Goal: Task Accomplishment & Management: Use online tool/utility

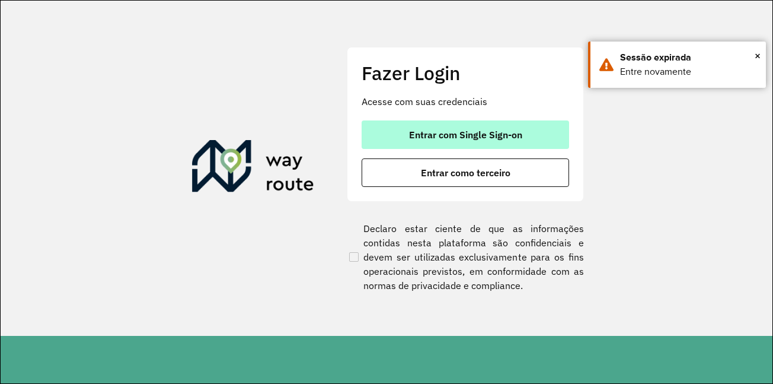
click at [466, 139] on span "Entrar com Single Sign-on" at bounding box center [465, 134] width 113 height 9
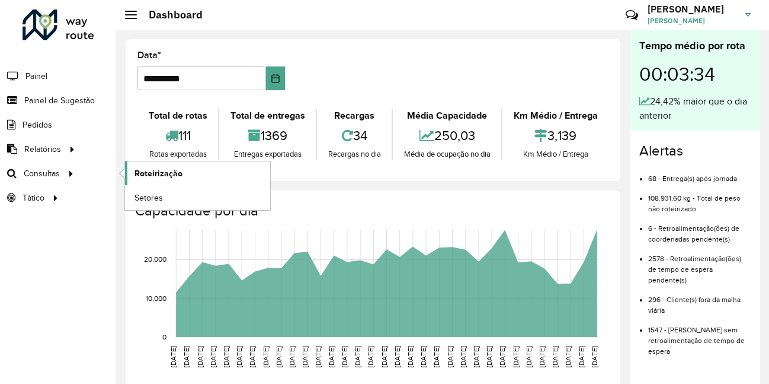
click at [146, 168] on span "Roteirização" at bounding box center [159, 173] width 48 height 12
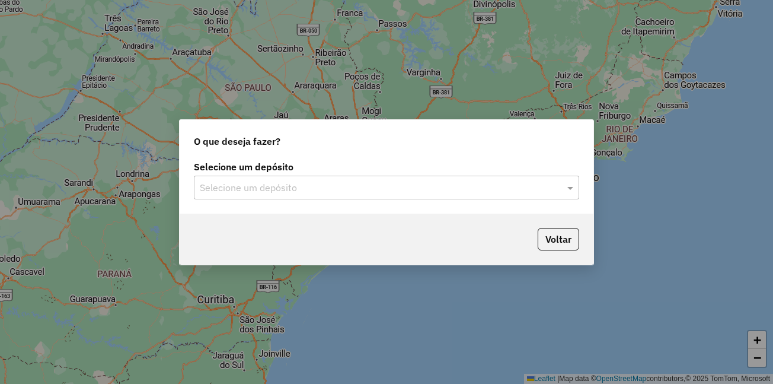
click at [251, 185] on input "text" at bounding box center [375, 188] width 350 height 14
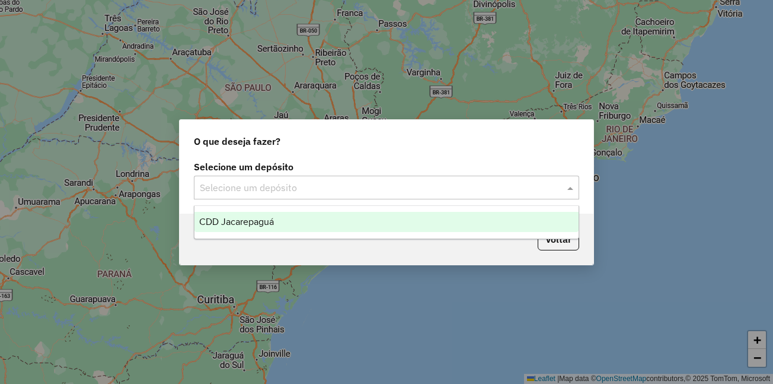
click at [245, 223] on span "CDD Jacarepaguá" at bounding box center [236, 221] width 75 height 10
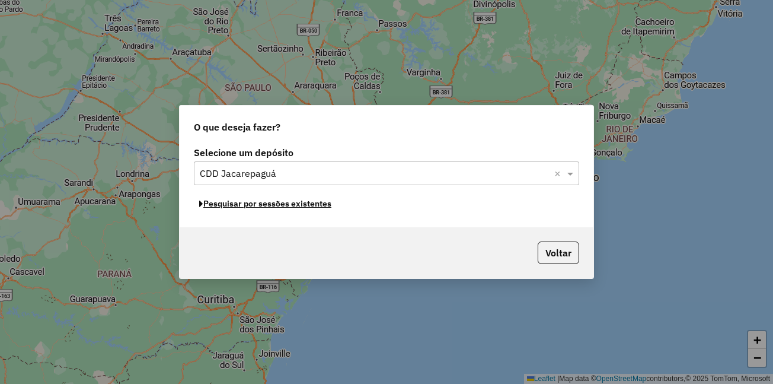
click at [255, 207] on button "Pesquisar por sessões existentes" at bounding box center [265, 203] width 143 height 18
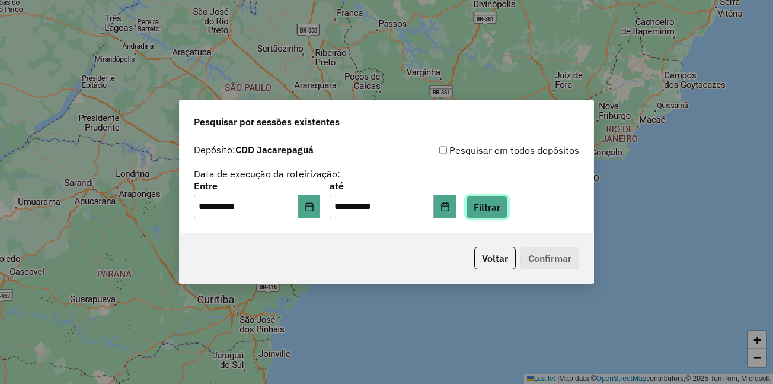
click at [496, 206] on button "Filtrar" at bounding box center [487, 207] width 42 height 23
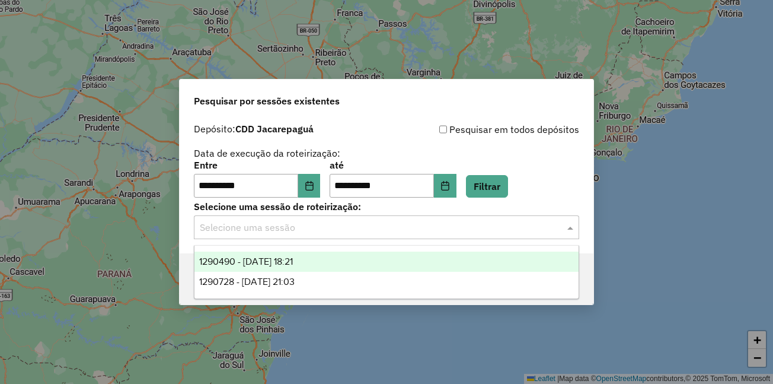
click at [299, 233] on input "text" at bounding box center [375, 228] width 350 height 14
click at [279, 262] on span "1290490 - 08/10/2025 18:21" at bounding box center [246, 261] width 94 height 10
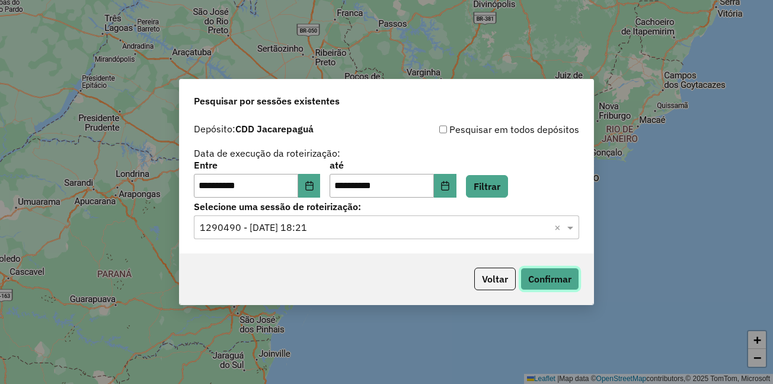
click at [529, 281] on button "Confirmar" at bounding box center [549, 278] width 59 height 23
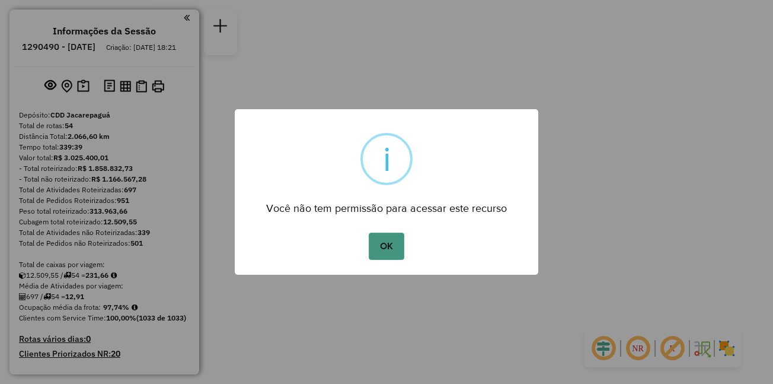
click at [384, 239] on button "OK" at bounding box center [386, 245] width 35 height 27
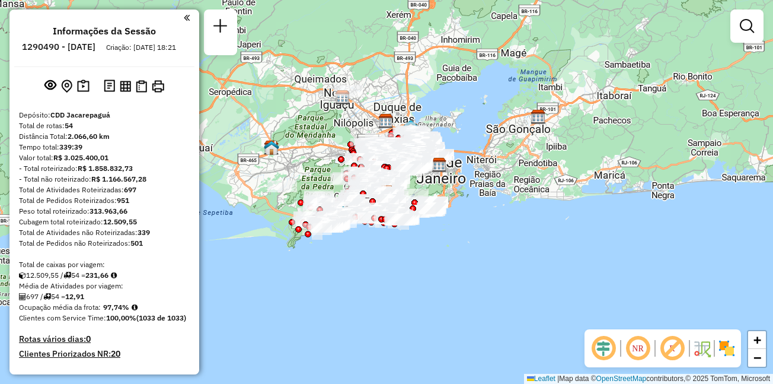
drag, startPoint x: 712, startPoint y: 1, endPoint x: 487, endPoint y: 270, distance: 350.6
click at [487, 270] on div "Janela de atendimento Grade de atendimento Capacidade Transportadoras Veículos …" at bounding box center [386, 192] width 773 height 384
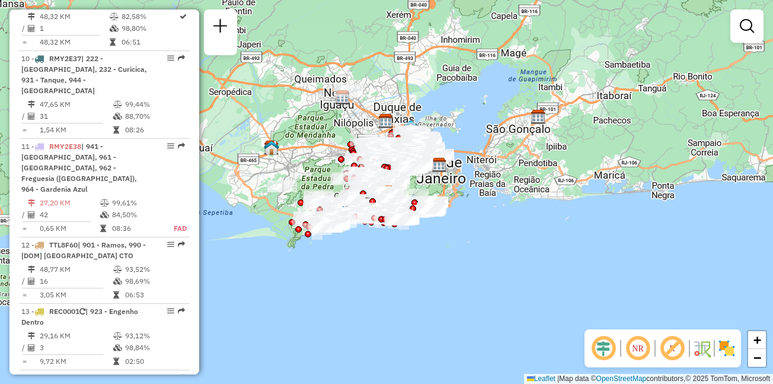
scroll to position [2308, 0]
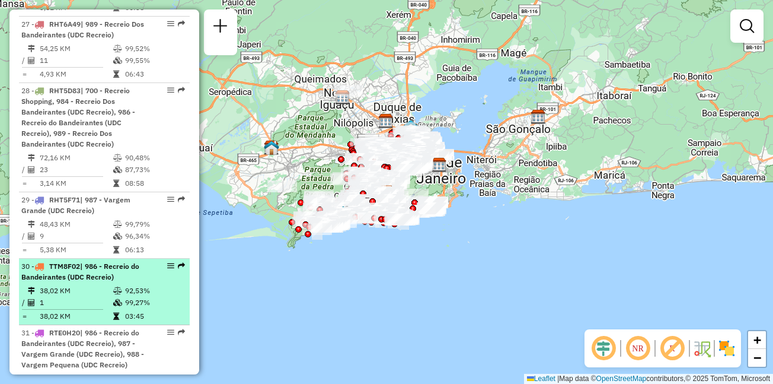
click at [105, 261] on span "| 986 - Recreio do Bandeirantes (UDC Recreio)" at bounding box center [80, 271] width 118 height 20
select select "**********"
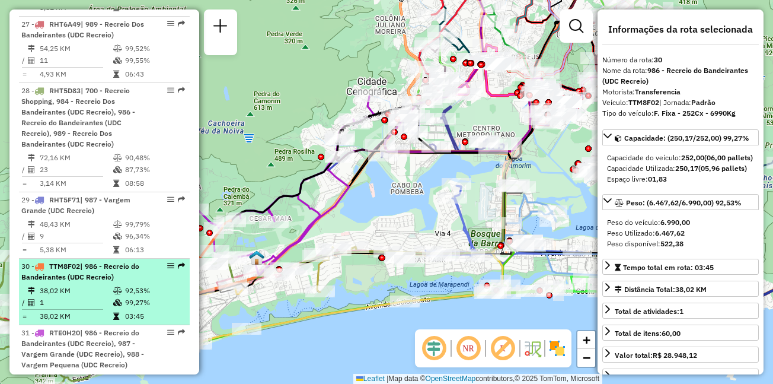
click at [167, 262] on em at bounding box center [170, 265] width 7 height 7
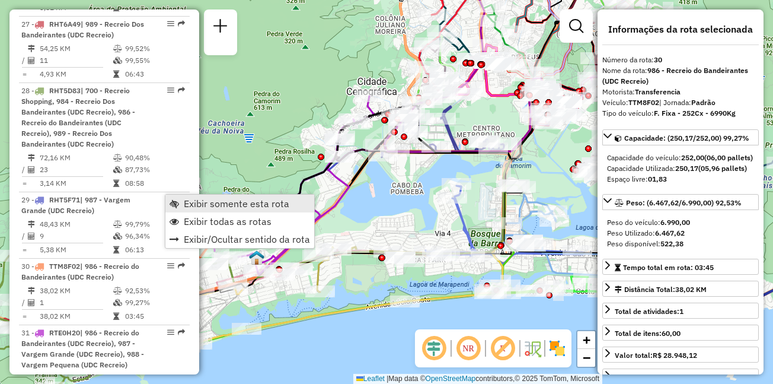
click at [246, 203] on span "Exibir somente esta rota" at bounding box center [237, 203] width 106 height 9
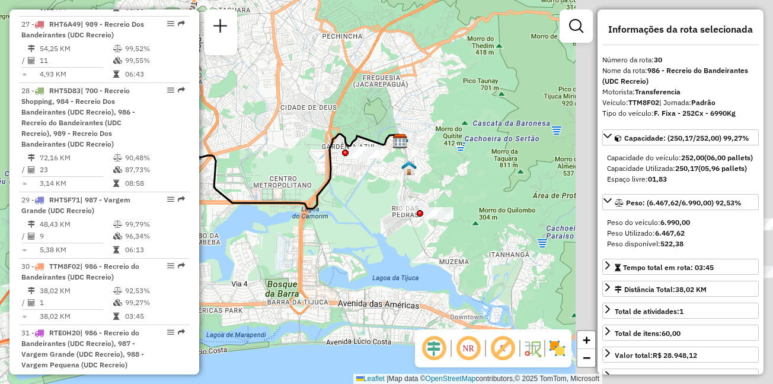
drag, startPoint x: 513, startPoint y: 129, endPoint x: 309, endPoint y: 179, distance: 210.6
click at [309, 179] on div "Janela de atendimento Grade de atendimento Capacidade Transportadoras Veículos …" at bounding box center [386, 192] width 773 height 384
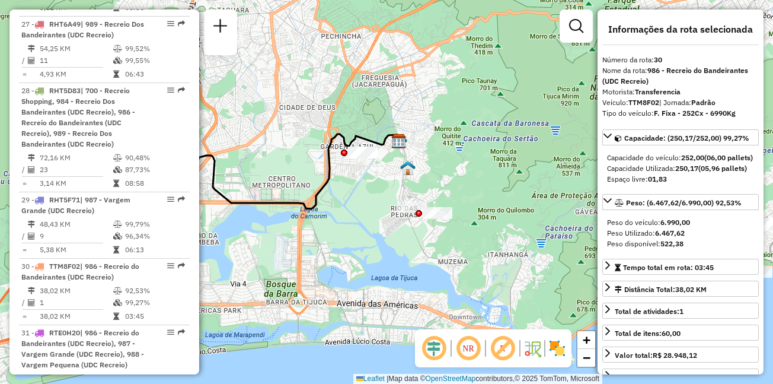
click at [378, 182] on div "Janela de atendimento Grade de atendimento Capacidade Transportadoras Veículos …" at bounding box center [386, 192] width 773 height 384
